Goal: Task Accomplishment & Management: Complete application form

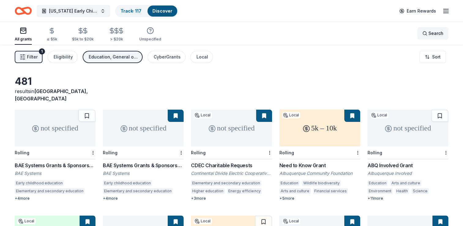
click at [431, 34] on span "Search" at bounding box center [436, 33] width 15 height 7
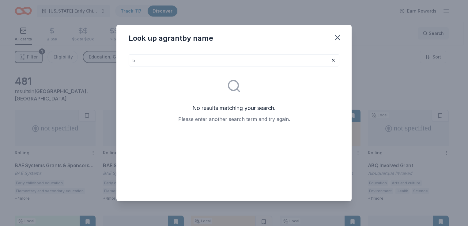
type input "t"
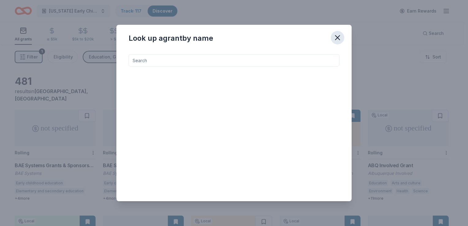
click at [337, 39] on icon "button" at bounding box center [337, 37] width 9 height 9
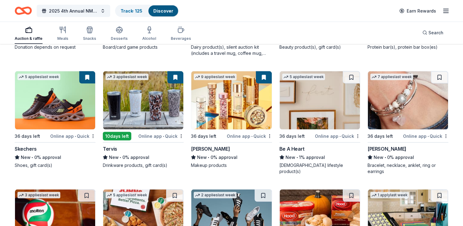
scroll to position [3538, 0]
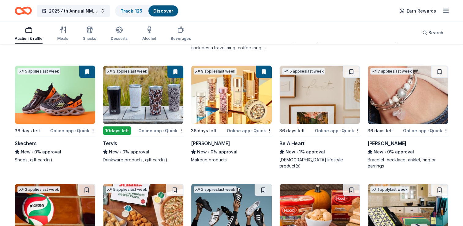
click at [312, 100] on img at bounding box center [320, 95] width 80 height 58
click at [403, 107] on img at bounding box center [408, 95] width 80 height 58
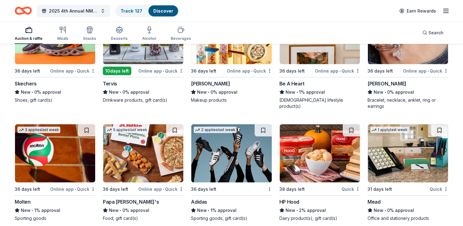
scroll to position [3603, 0]
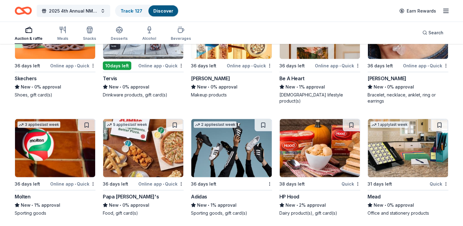
click at [49, 152] on img at bounding box center [55, 148] width 80 height 58
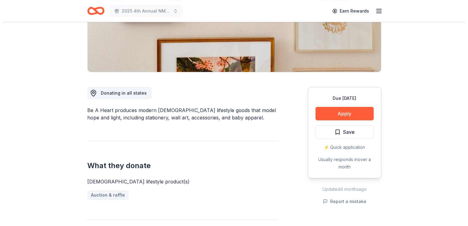
scroll to position [116, 0]
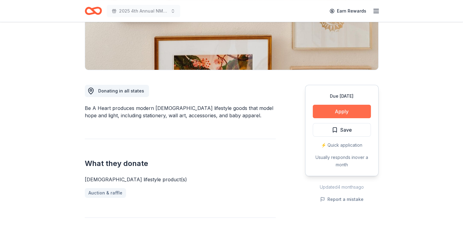
click at [337, 116] on button "Apply" at bounding box center [342, 111] width 58 height 13
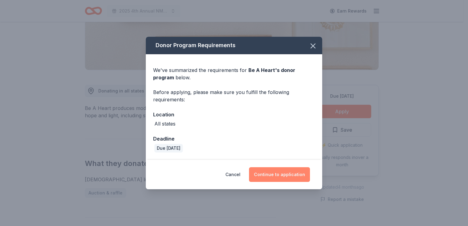
click at [276, 173] on button "Continue to application" at bounding box center [279, 174] width 61 height 15
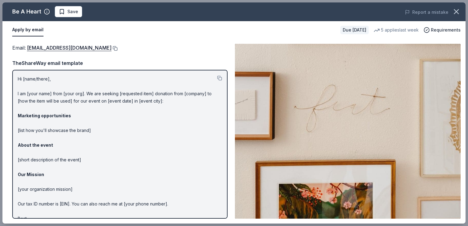
click at [111, 50] on button at bounding box center [114, 48] width 6 height 5
click at [73, 12] on span "Save" at bounding box center [72, 11] width 11 height 7
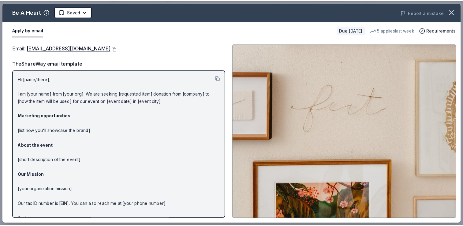
scroll to position [0, 0]
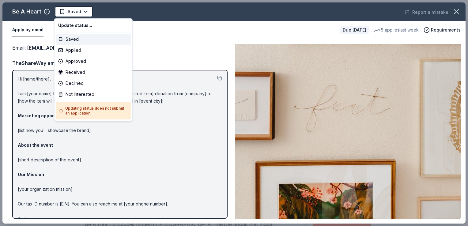
click at [73, 12] on html "2025 4th Annual NMAEYC Snowball Gala Saved Apply Due in 36 days Share Be A Hear…" at bounding box center [234, 113] width 468 height 226
click at [71, 51] on div "Applied" at bounding box center [93, 50] width 75 height 11
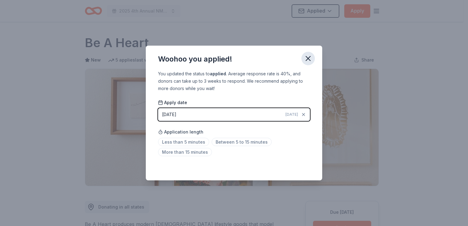
click at [307, 59] on icon "button" at bounding box center [308, 58] width 9 height 9
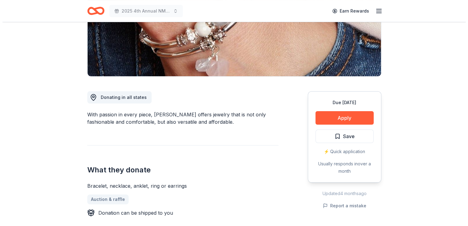
scroll to position [163, 0]
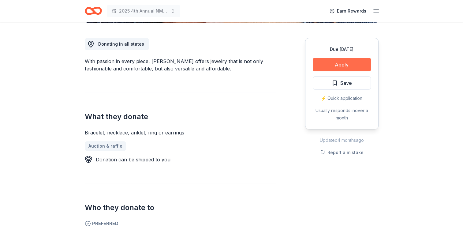
click at [322, 61] on button "Apply" at bounding box center [342, 64] width 58 height 13
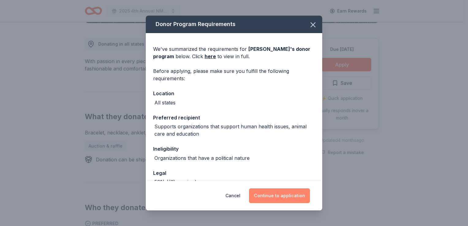
click at [275, 193] on button "Continue to application" at bounding box center [279, 195] width 61 height 15
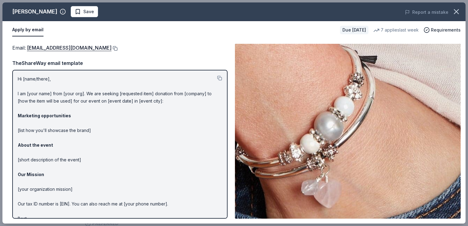
click at [111, 47] on button at bounding box center [114, 48] width 6 height 5
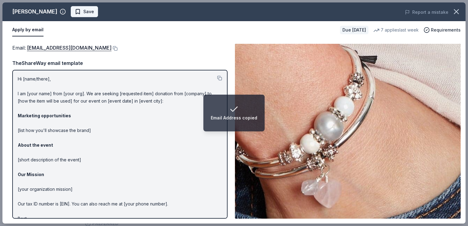
click at [83, 12] on span "Save" at bounding box center [88, 11] width 11 height 7
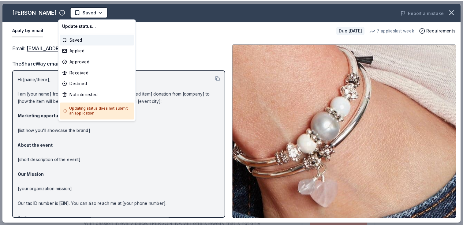
scroll to position [0, 0]
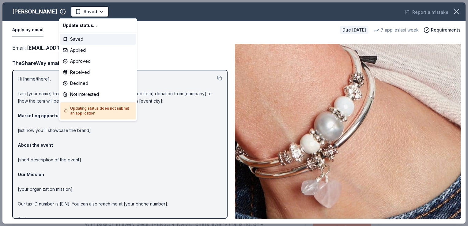
click at [72, 12] on html "2025 4th Annual NMAEYC Snowball Gala Saved Apply Due in 36 days Share Lizzy Jam…" at bounding box center [234, 113] width 468 height 226
click at [76, 48] on div "Applied" at bounding box center [97, 50] width 75 height 11
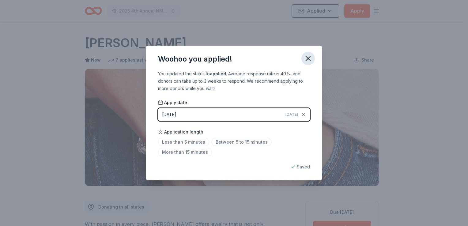
click at [307, 59] on icon "button" at bounding box center [308, 58] width 4 height 4
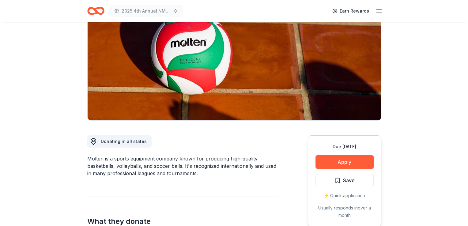
scroll to position [69, 0]
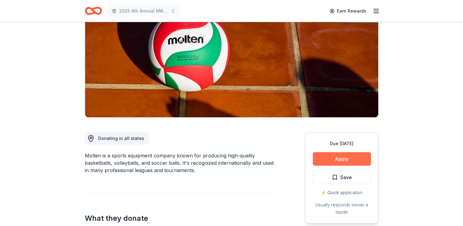
click at [333, 159] on button "Apply" at bounding box center [342, 158] width 58 height 13
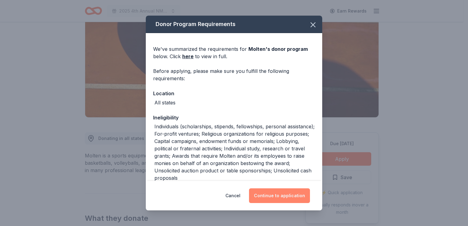
click at [280, 197] on button "Continue to application" at bounding box center [279, 195] width 61 height 15
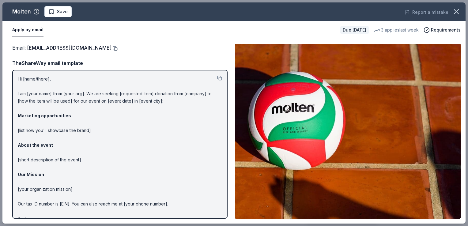
click at [111, 46] on button at bounding box center [114, 48] width 6 height 5
